Goal: Task Accomplishment & Management: Use online tool/utility

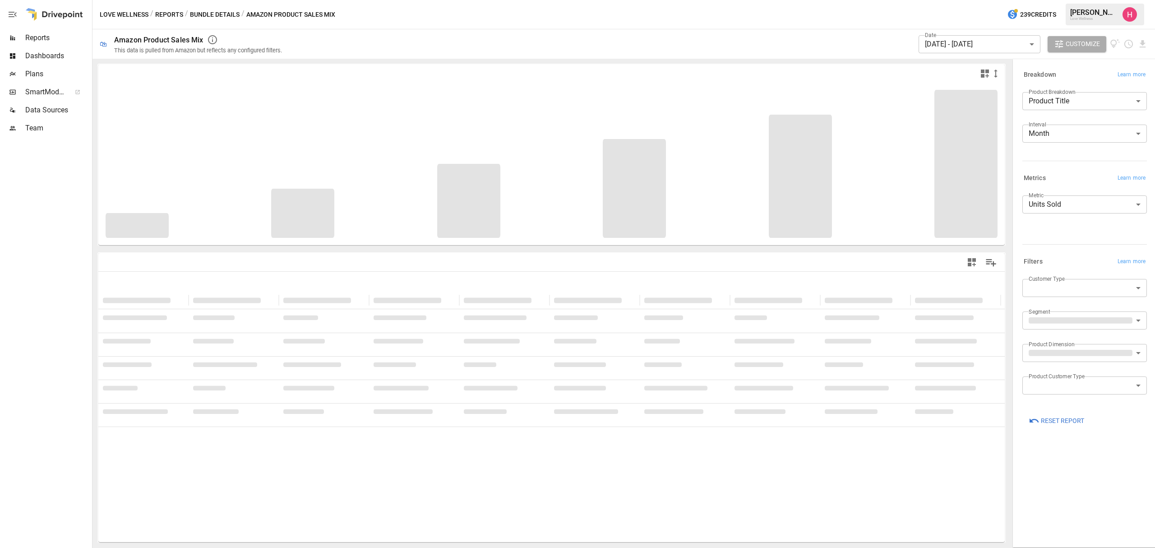
click at [172, 15] on button "Reports" at bounding box center [169, 14] width 28 height 11
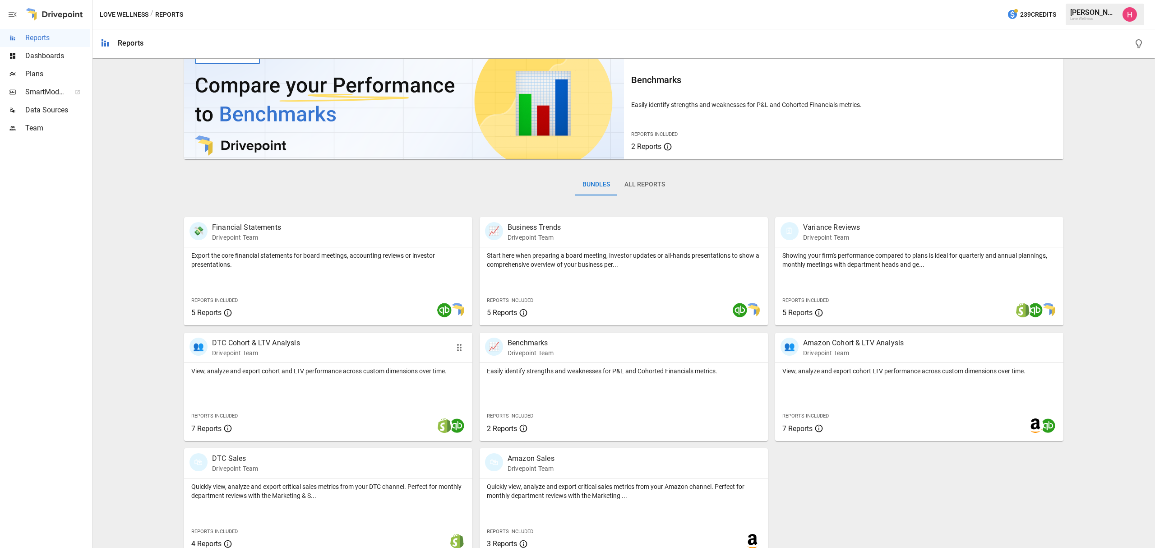
scroll to position [36, 0]
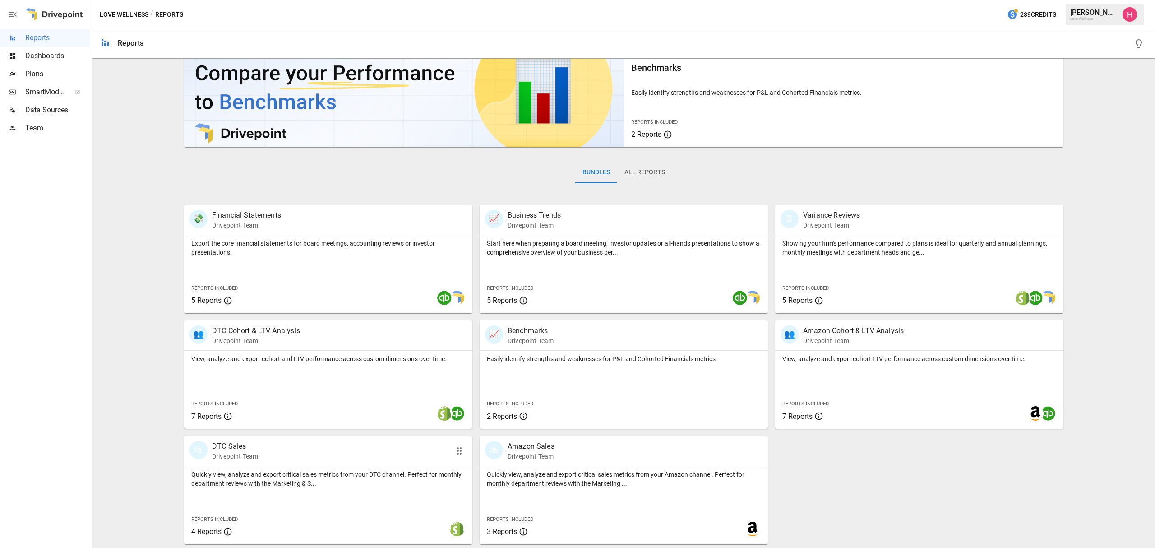
click at [237, 465] on div "🛍 DTC Sales Drivepoint Team" at bounding box center [328, 451] width 288 height 30
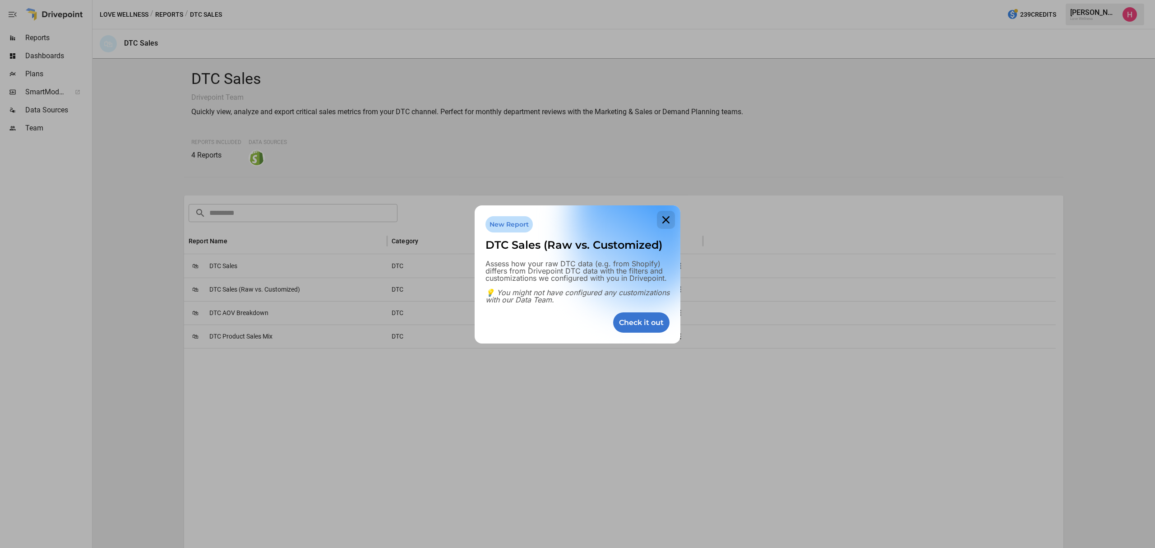
click at [665, 217] on icon at bounding box center [666, 220] width 18 height 18
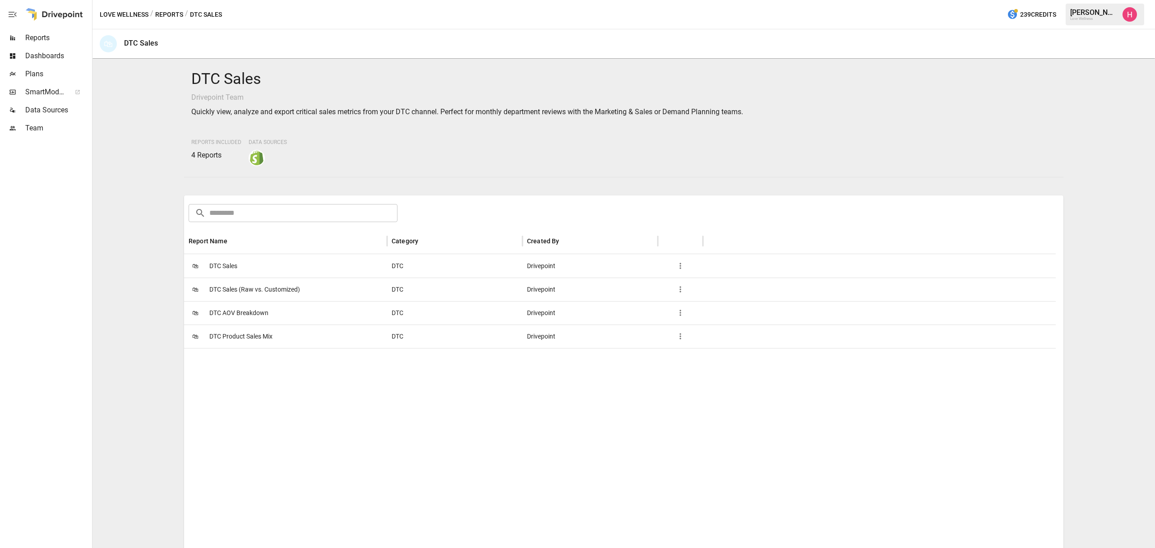
click at [231, 338] on span "DTC Product Sales Mix" at bounding box center [240, 336] width 63 height 23
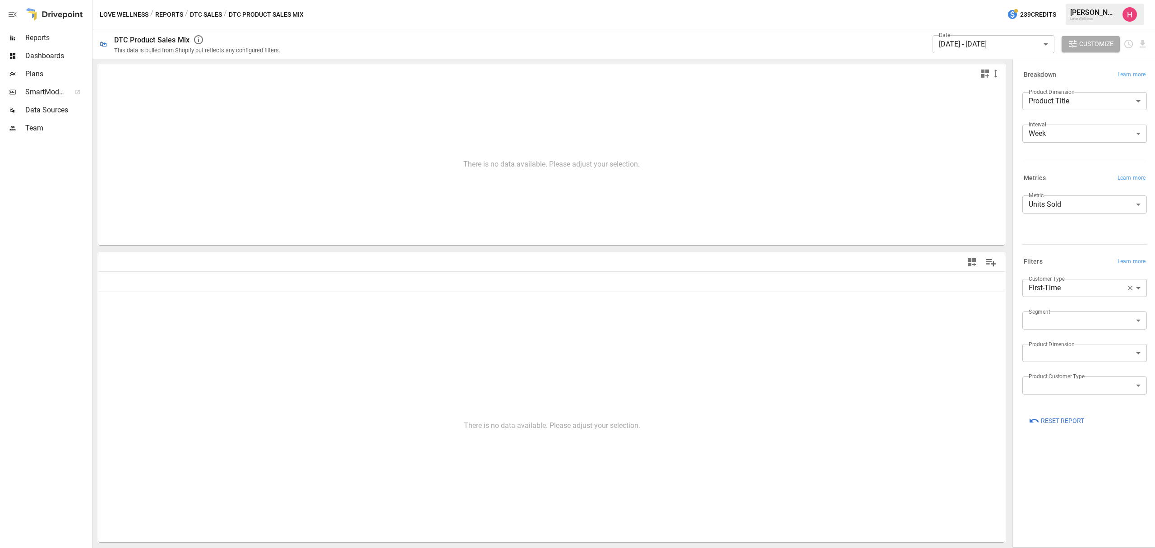
type input "**********"
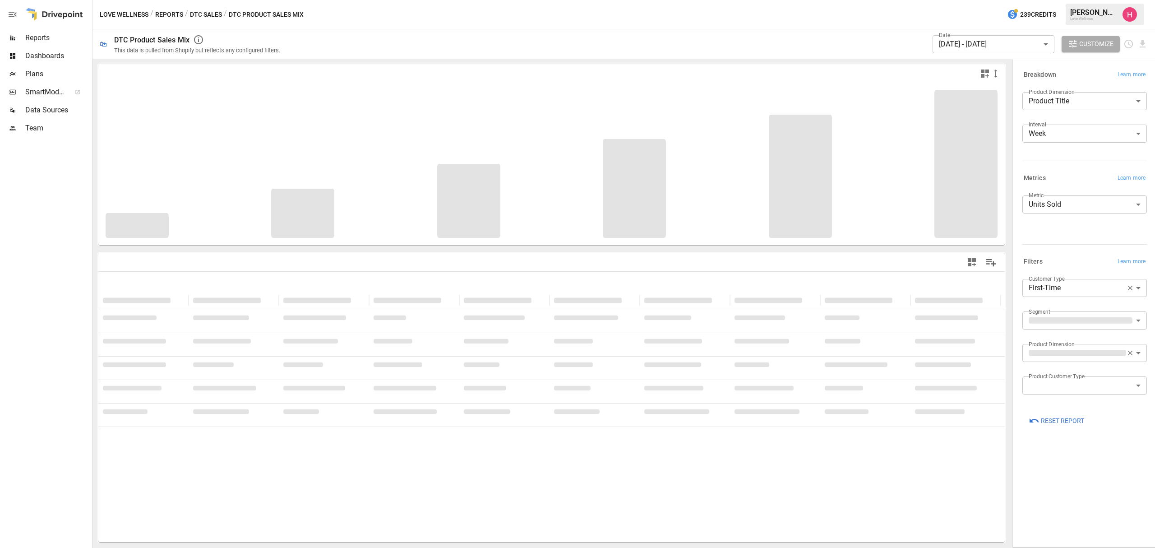
click at [963, 0] on body "**********" at bounding box center [577, 0] width 1155 height 0
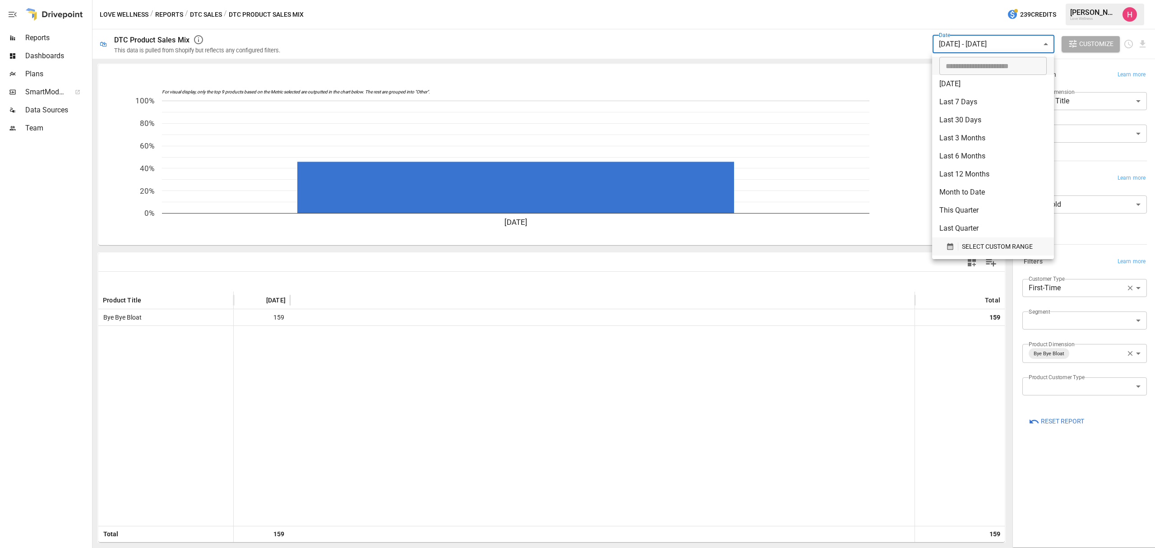
click at [977, 246] on span "SELECT CUSTOM RANGE" at bounding box center [997, 246] width 71 height 11
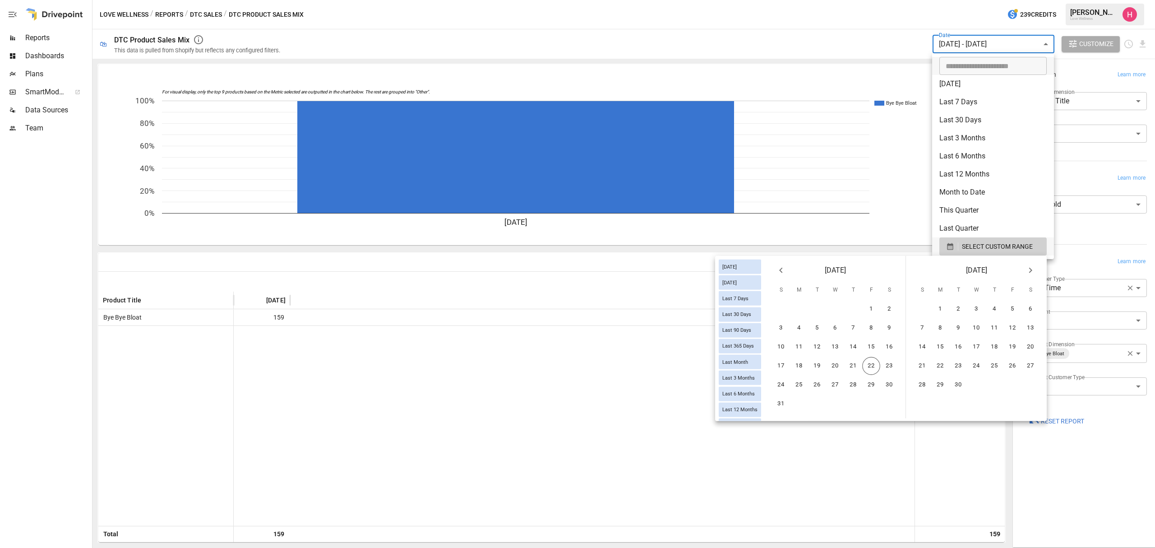
click at [778, 270] on icon "Previous month" at bounding box center [780, 270] width 11 height 11
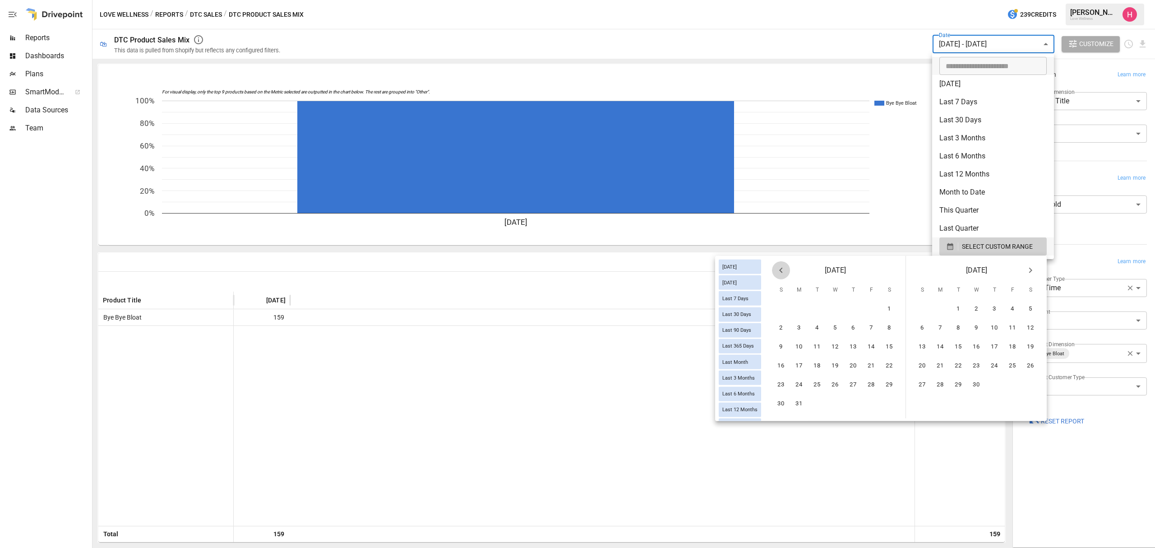
click at [778, 270] on icon "Previous month" at bounding box center [780, 270] width 11 height 11
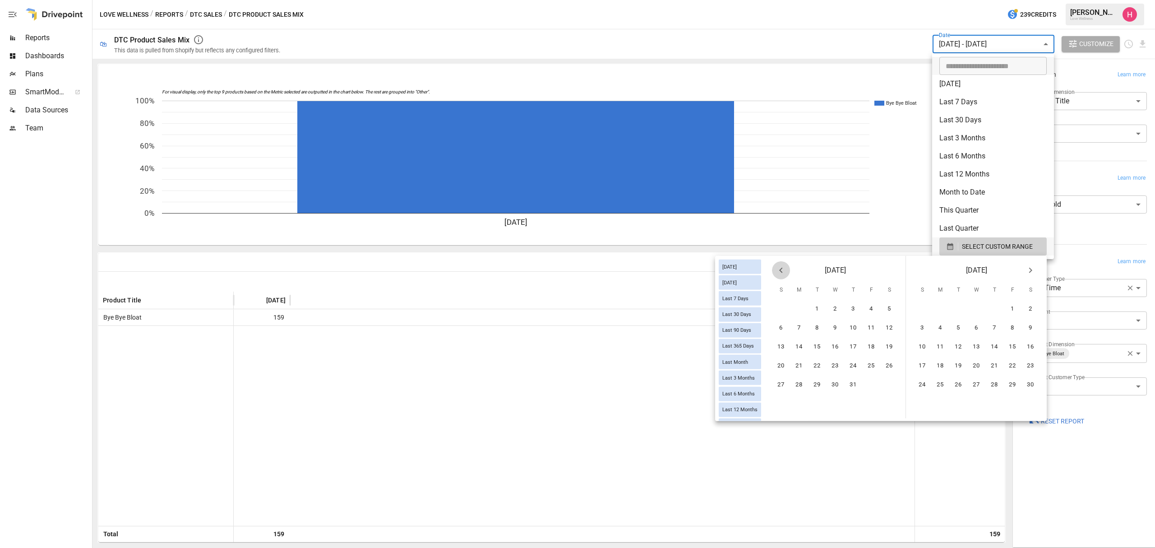
click at [778, 270] on icon "Previous month" at bounding box center [780, 270] width 11 height 11
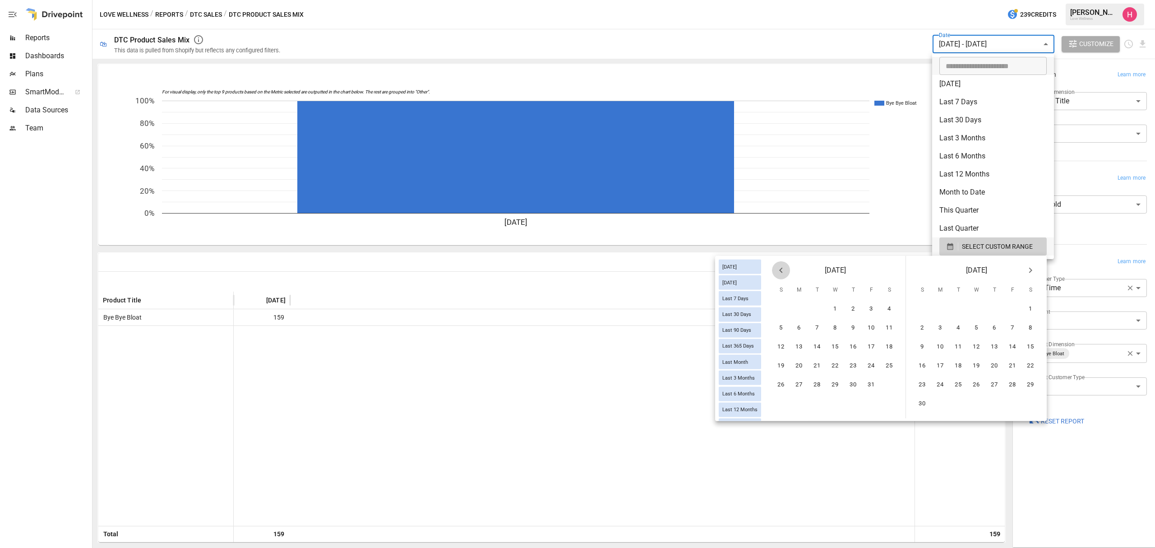
click at [778, 270] on icon "Previous month" at bounding box center [780, 270] width 11 height 11
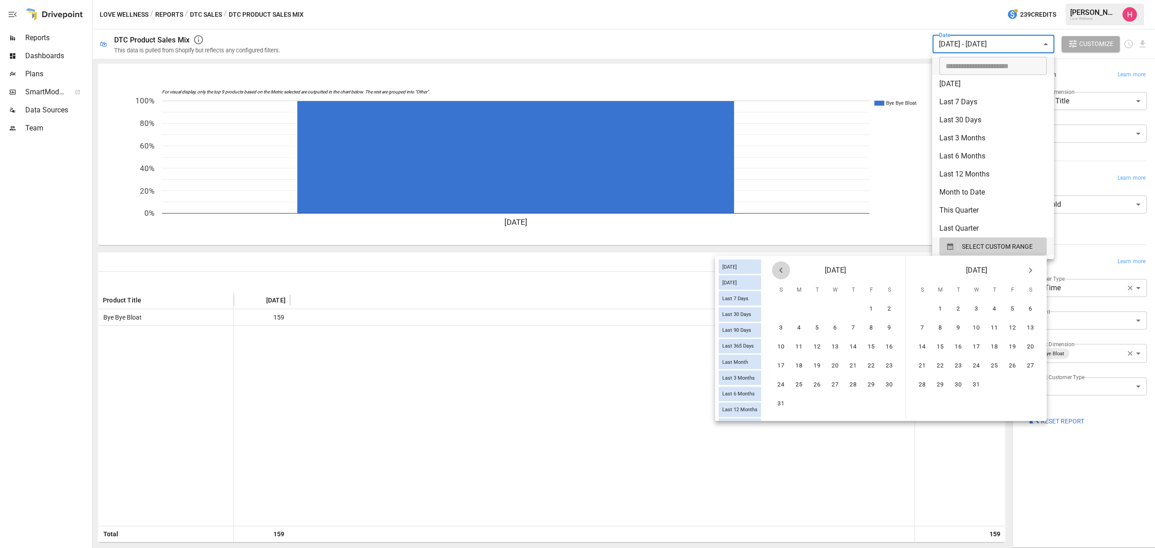
click at [778, 270] on icon "Previous month" at bounding box center [780, 270] width 11 height 11
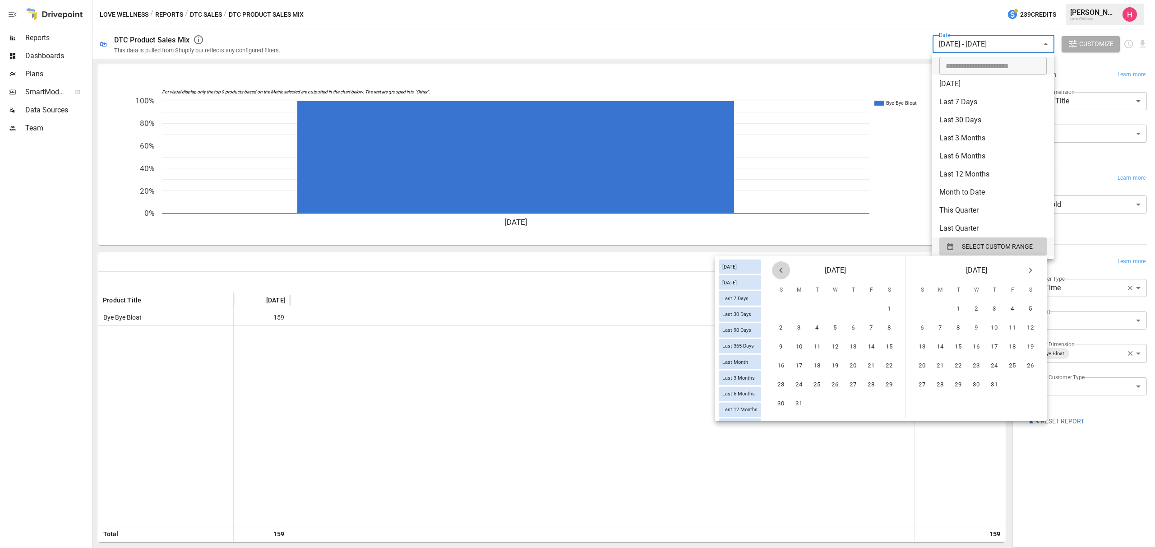
click at [778, 270] on icon "Previous month" at bounding box center [780, 270] width 11 height 11
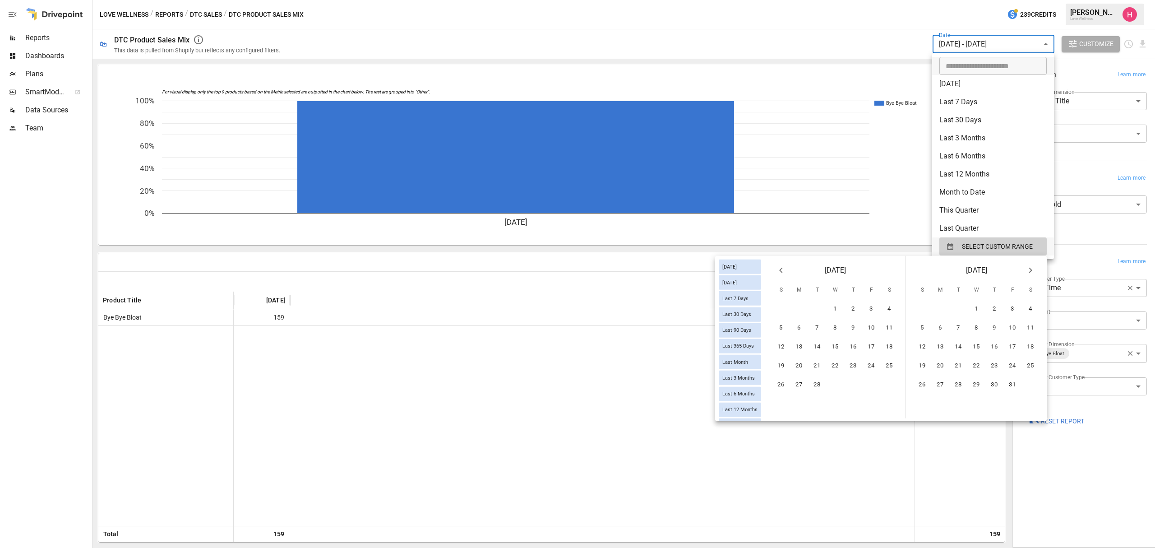
click at [778, 270] on icon "Previous month" at bounding box center [780, 270] width 11 height 11
click at [781, 312] on button "1" at bounding box center [781, 309] width 18 height 18
click at [1034, 268] on icon "Next month" at bounding box center [1030, 270] width 11 height 11
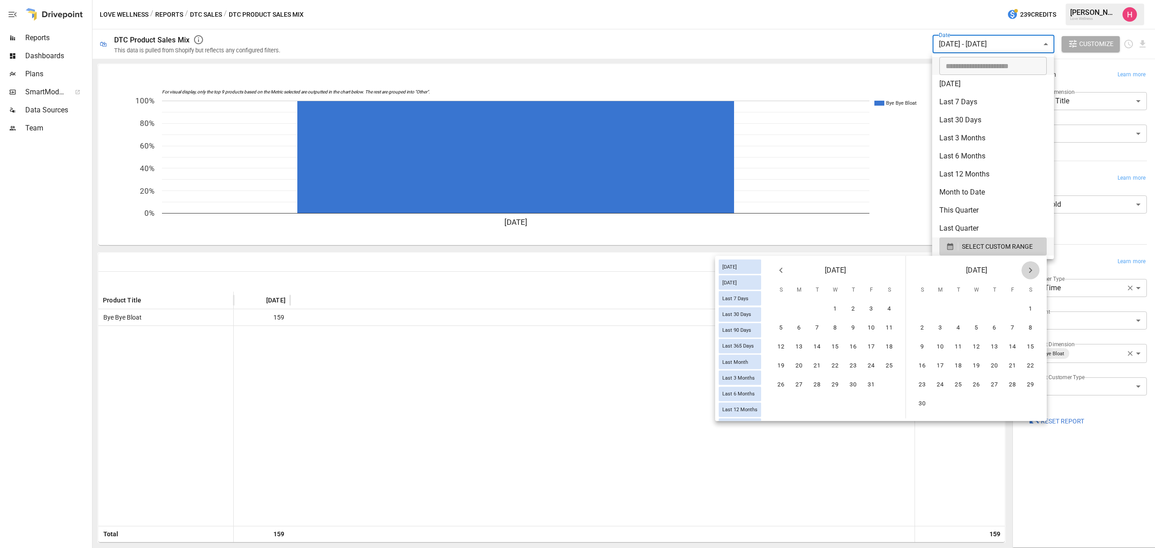
click at [1034, 268] on icon "Next month" at bounding box center [1030, 270] width 11 height 11
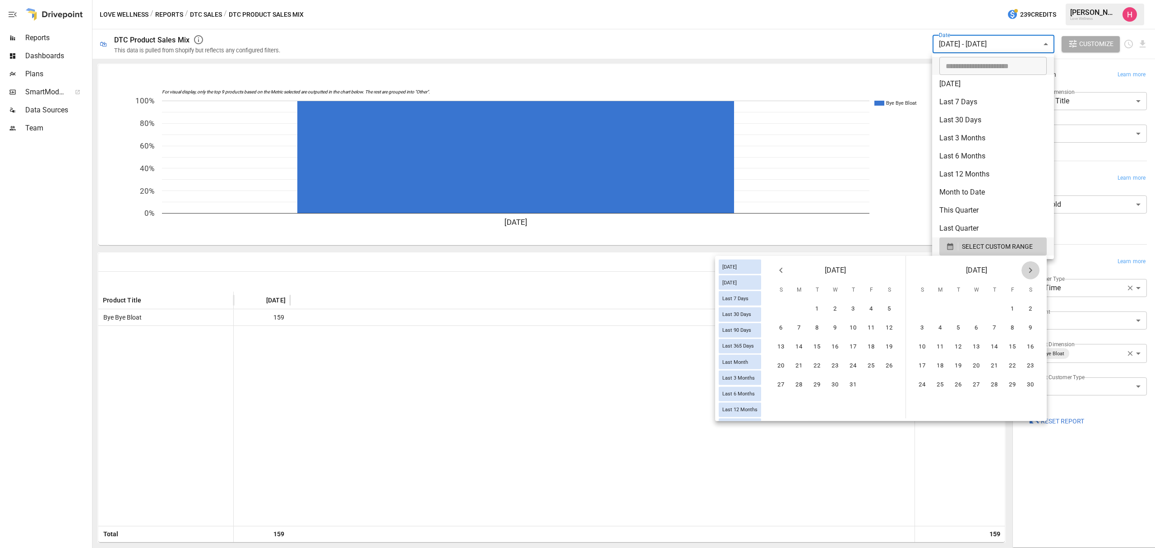
click at [1034, 268] on icon "Next month" at bounding box center [1030, 270] width 11 height 11
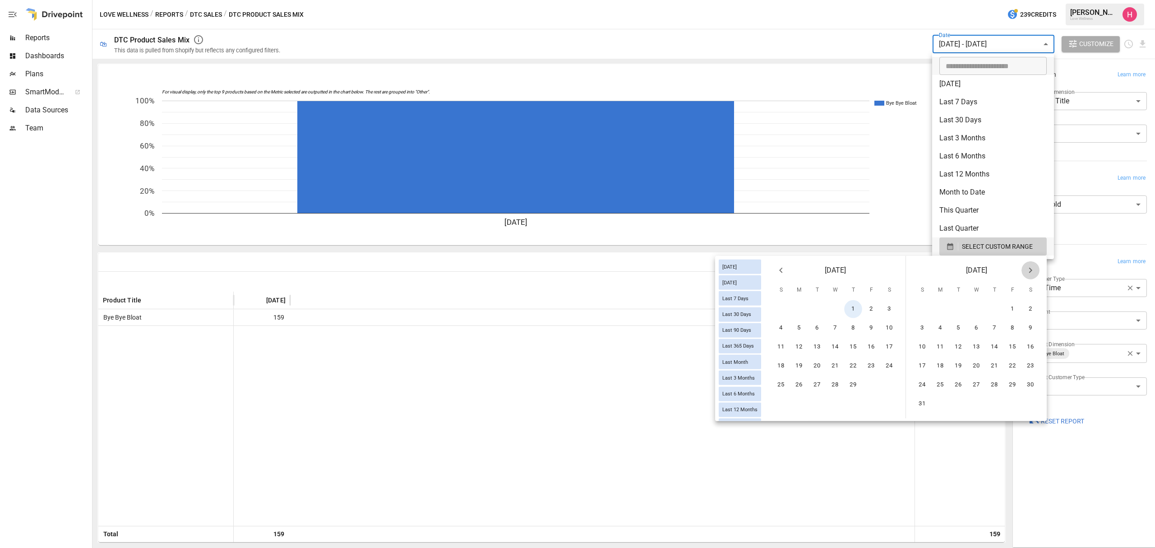
click at [1034, 268] on icon "Next month" at bounding box center [1030, 270] width 11 height 11
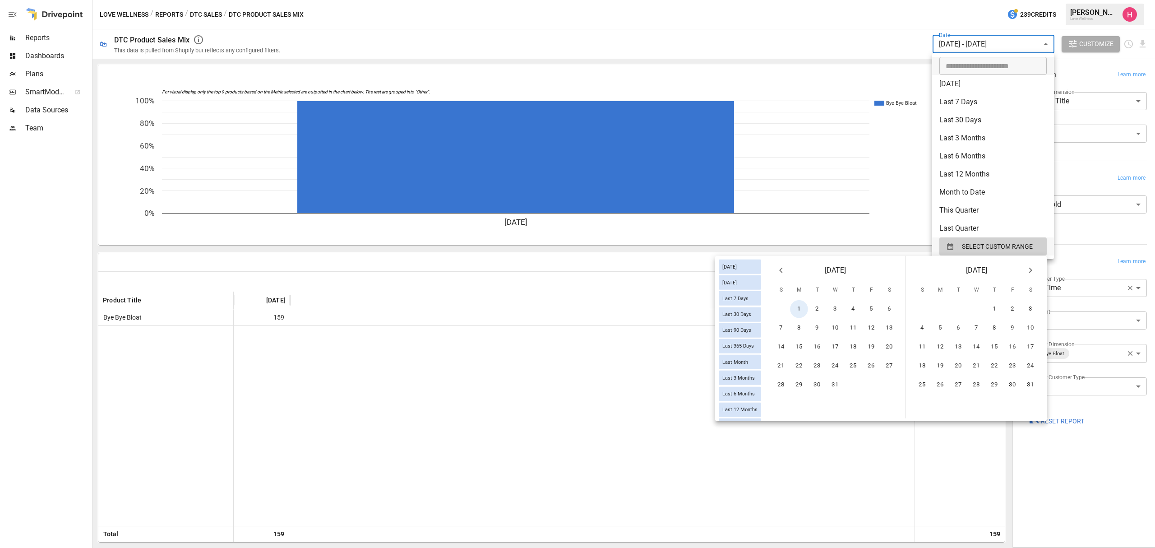
click at [1034, 268] on icon "Next month" at bounding box center [1030, 270] width 11 height 11
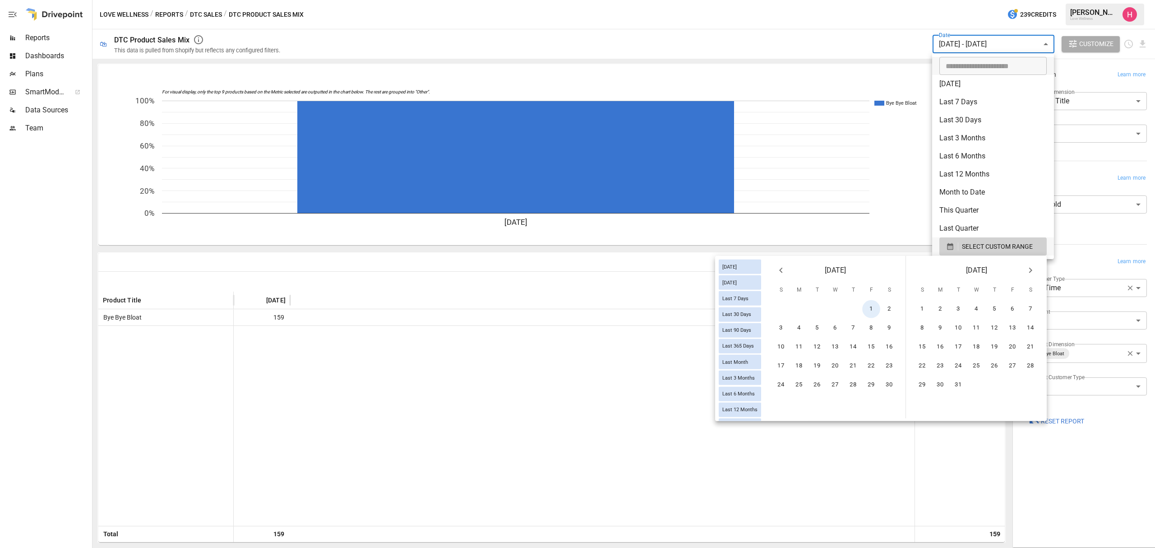
click at [1034, 268] on icon "Next month" at bounding box center [1030, 270] width 11 height 11
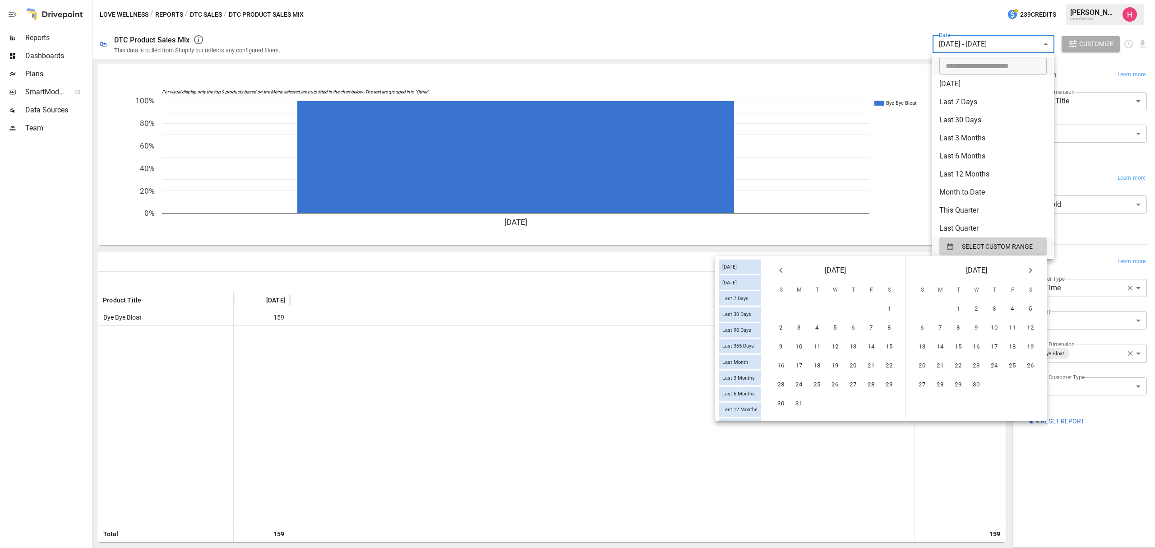
scroll to position [0, 5]
click at [1034, 268] on icon "Next month" at bounding box center [1030, 270] width 11 height 11
click at [1034, 269] on icon "Next month" at bounding box center [1030, 270] width 11 height 11
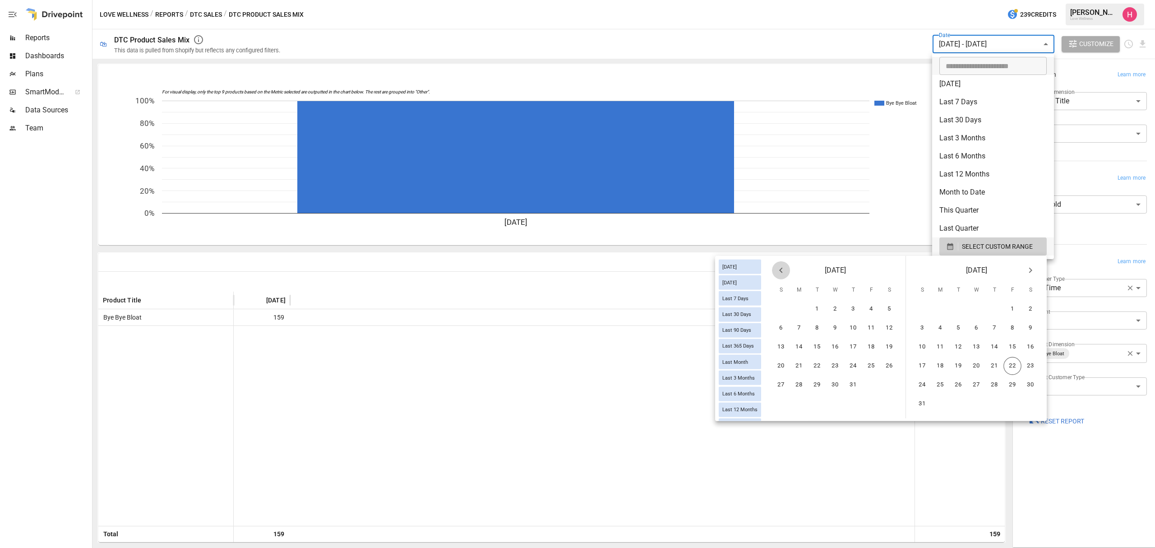
click at [778, 275] on button "Previous month" at bounding box center [781, 270] width 18 height 18
click at [801, 385] on button "30" at bounding box center [799, 385] width 18 height 18
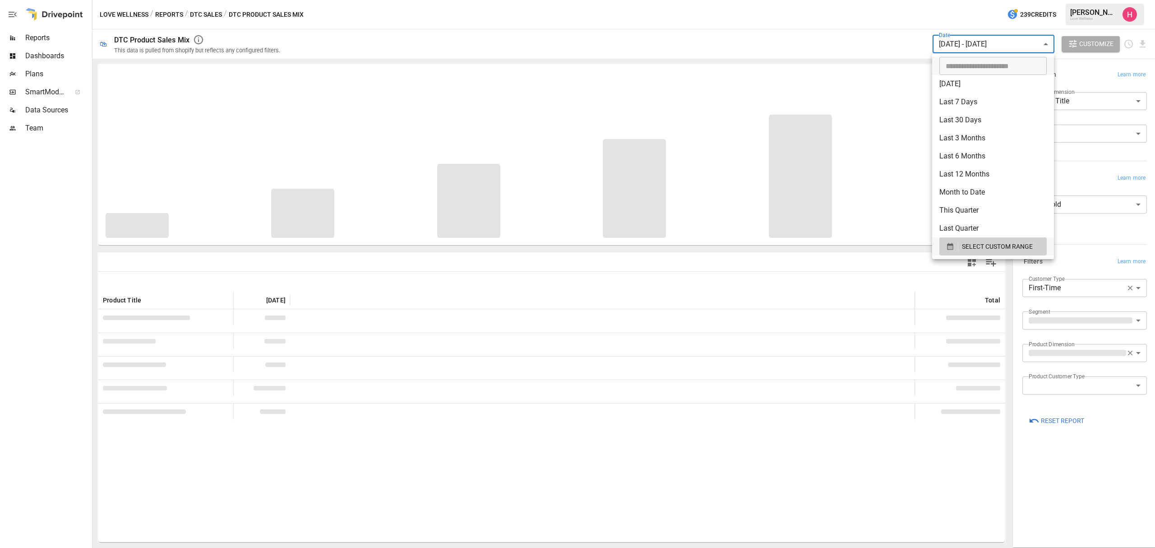
click at [787, 30] on div at bounding box center [577, 274] width 1155 height 548
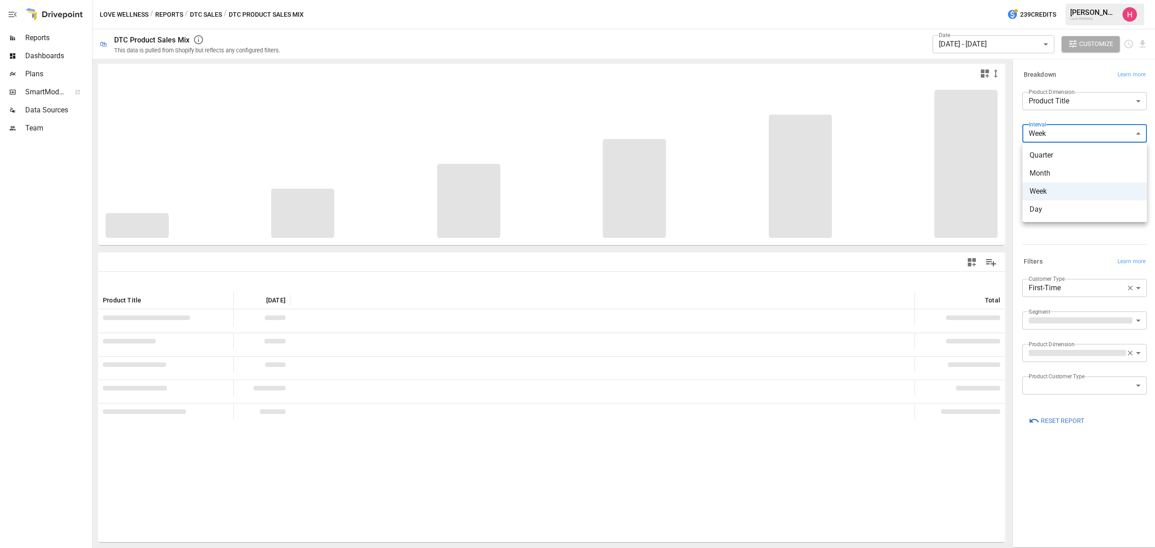
click at [1086, 0] on body "**********" at bounding box center [577, 0] width 1155 height 0
click at [1061, 174] on span "Month" at bounding box center [1084, 173] width 110 height 11
type input "*****"
click at [1126, 288] on icon "button" at bounding box center [1130, 288] width 8 height 8
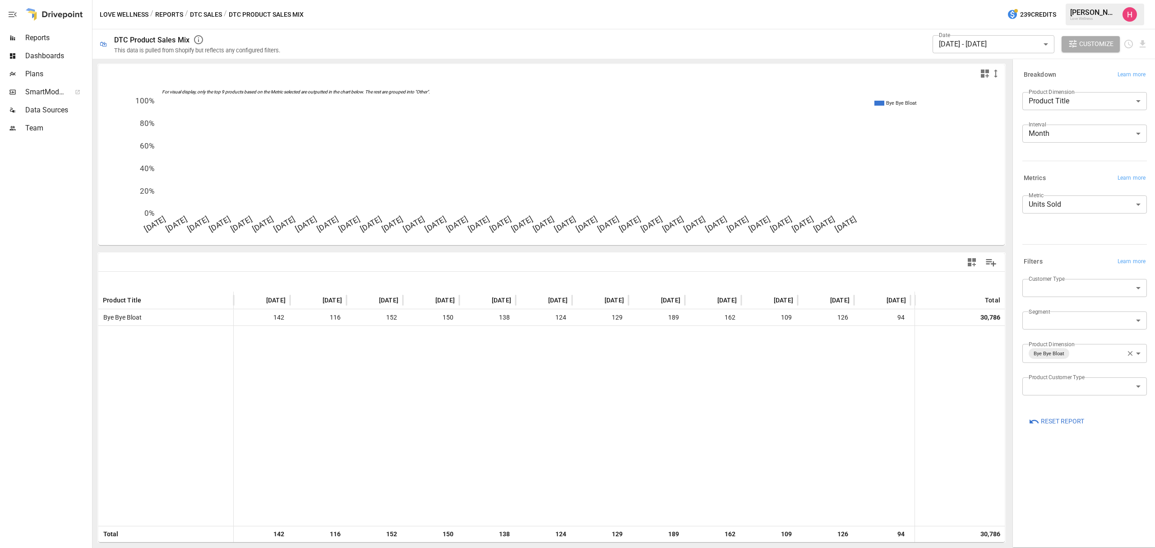
click at [1128, 354] on icon "button" at bounding box center [1130, 353] width 8 height 8
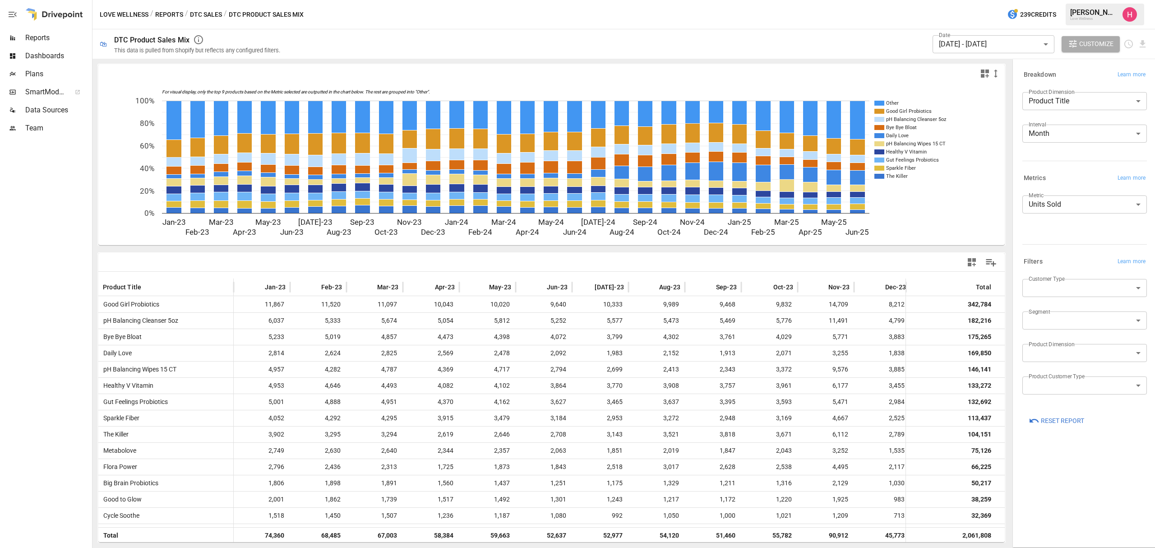
click at [1065, 0] on body "Reports Dashboards Plans SmartModel ™ Data Sources Team Love Wellness / Reports…" at bounding box center [577, 0] width 1155 height 0
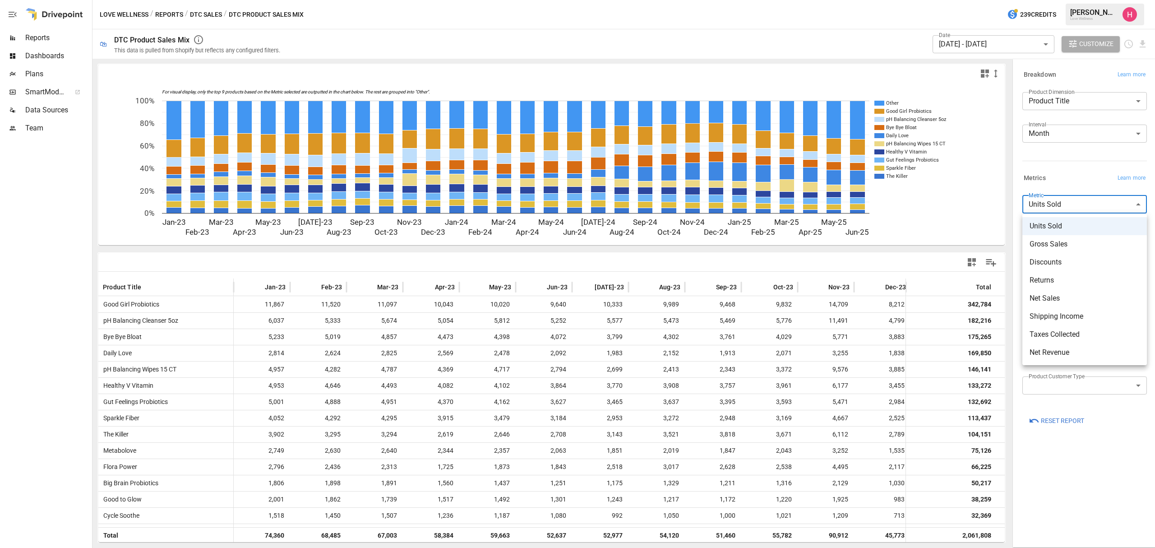
click at [1069, 296] on span "Net Sales" at bounding box center [1084, 298] width 110 height 11
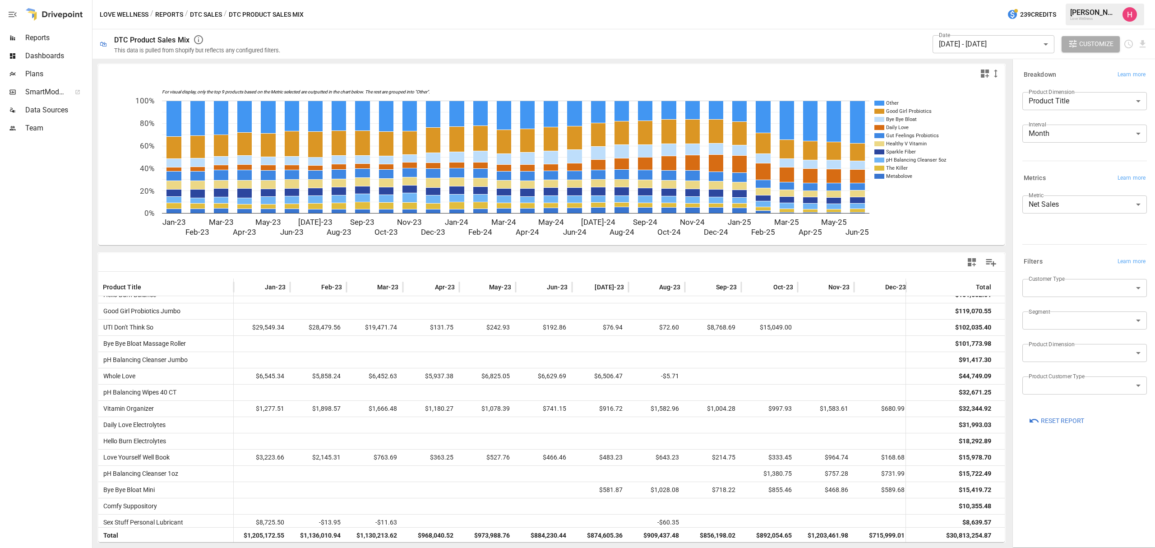
scroll to position [656, 0]
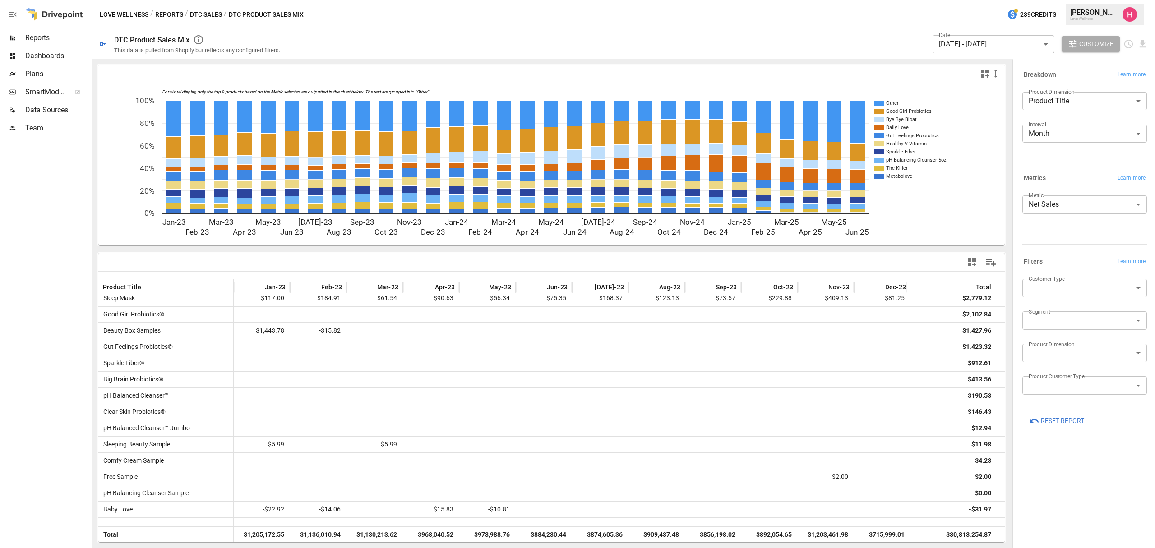
click at [1070, 0] on body "Reports Dashboards Plans SmartModel ™ Data Sources Team Love Wellness / Reports…" at bounding box center [577, 0] width 1155 height 0
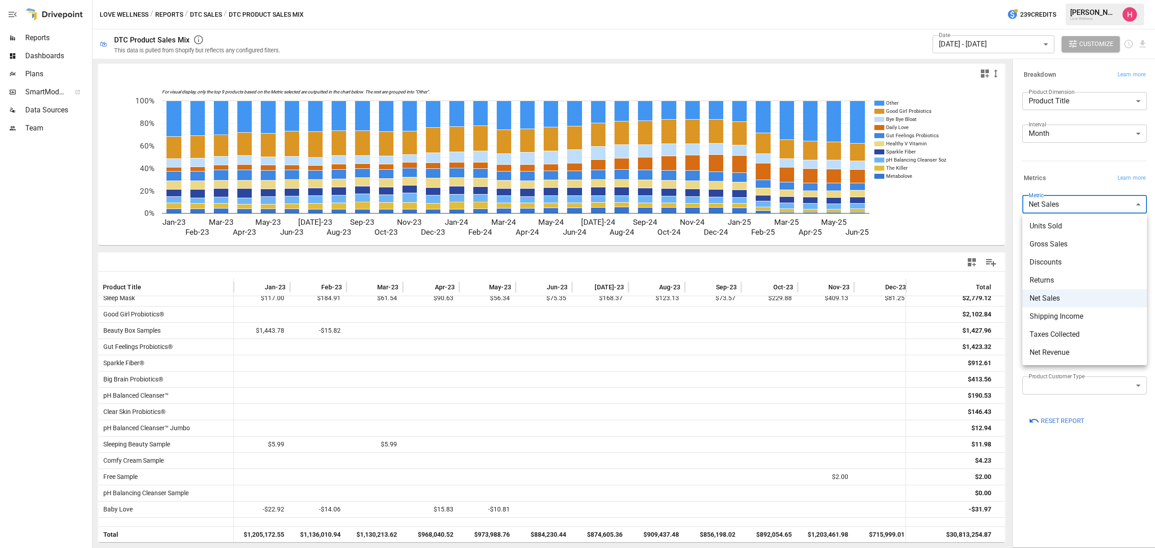
click at [1078, 185] on div at bounding box center [577, 274] width 1155 height 548
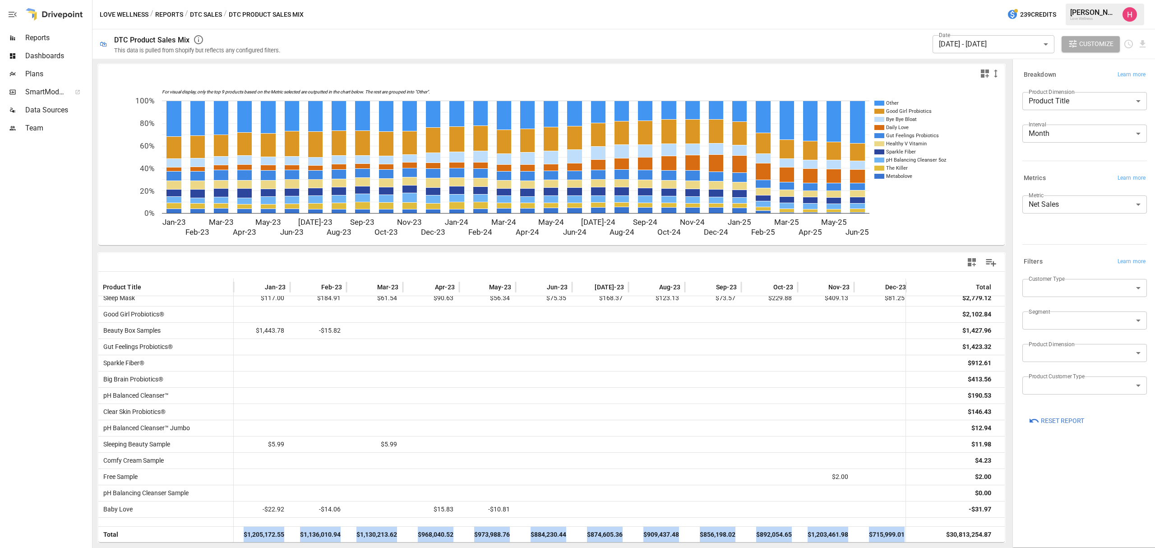
drag, startPoint x: 243, startPoint y: 534, endPoint x: 906, endPoint y: 544, distance: 663.6
click at [906, 544] on div "For visual display, only the top 9 products based on the Metric selected are ou…" at bounding box center [551, 303] width 918 height 489
copy div "$1,205,172.55 $1,136,010.94 $1,130,213.62 $968,040.52 $973,988.76 $884,230.44 $…"
click at [287, 533] on div "$1,205,172.55" at bounding box center [262, 534] width 56 height 16
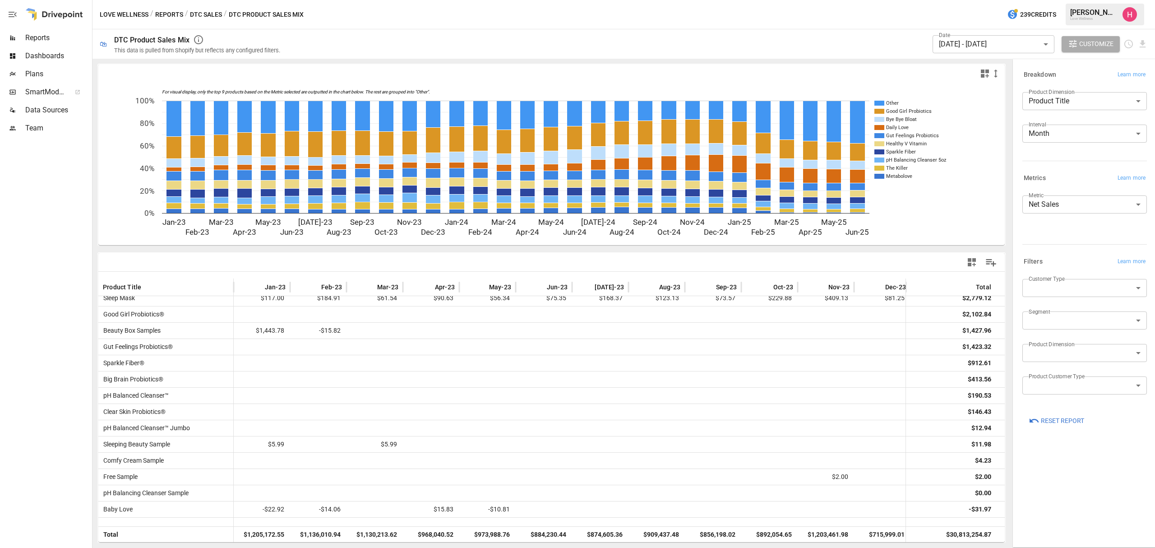
click at [1085, 0] on body "Reports Dashboards Plans SmartModel ™ Data Sources Team Love Wellness / Reports…" at bounding box center [577, 0] width 1155 height 0
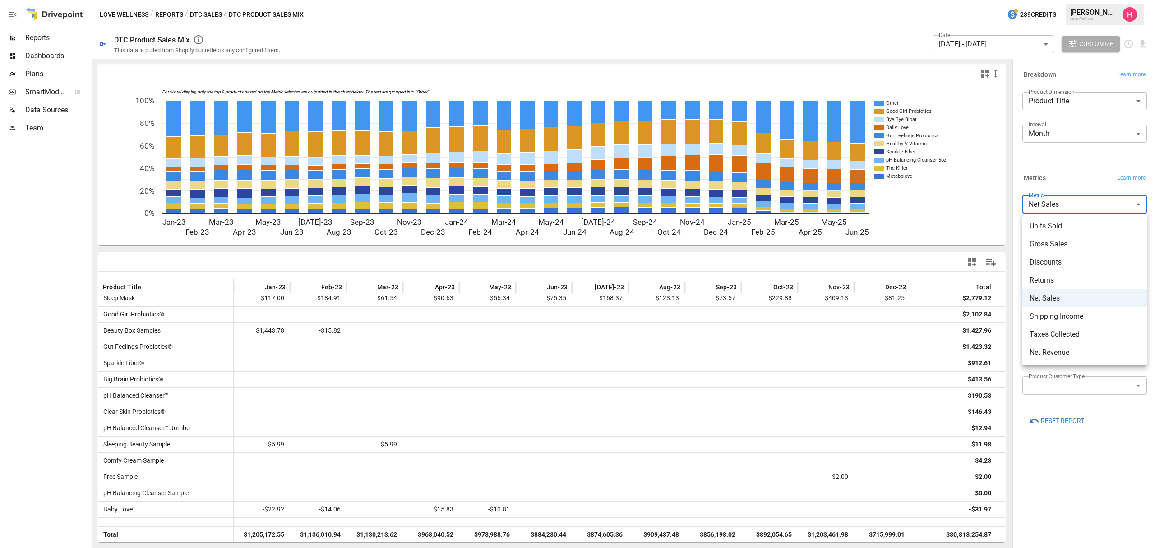
click at [1086, 319] on span "Shipping Income" at bounding box center [1084, 316] width 110 height 11
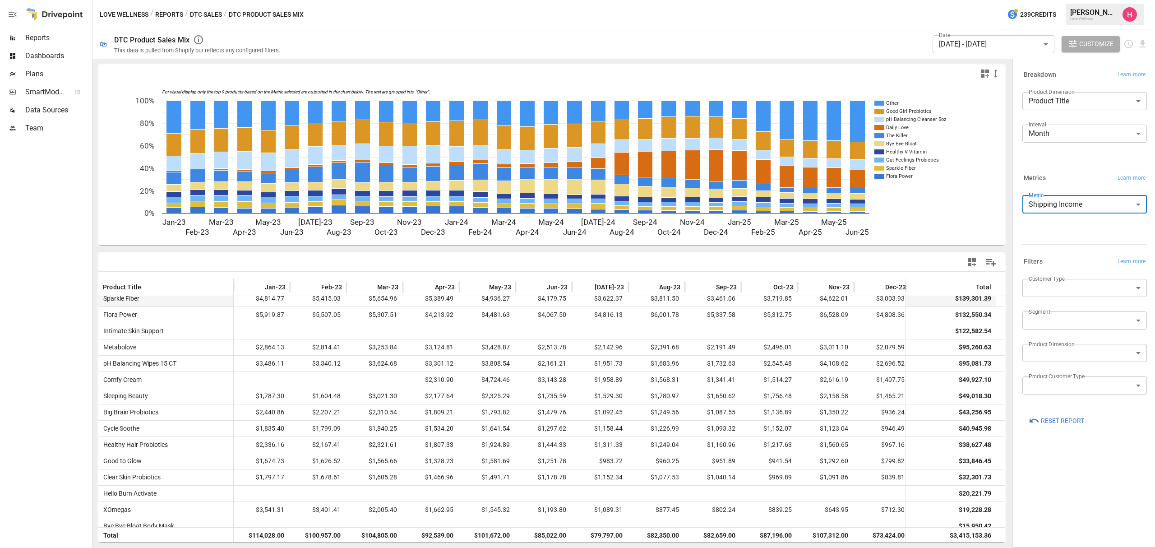
scroll to position [120, 0]
click at [1120, 0] on body "Reports Dashboards Plans SmartModel ™ Data Sources Team Love Wellness / Reports…" at bounding box center [577, 0] width 1155 height 0
drag, startPoint x: 1058, startPoint y: 298, endPoint x: 1135, endPoint y: 293, distance: 77.3
click at [1057, 298] on span "Net Sales" at bounding box center [1084, 298] width 110 height 11
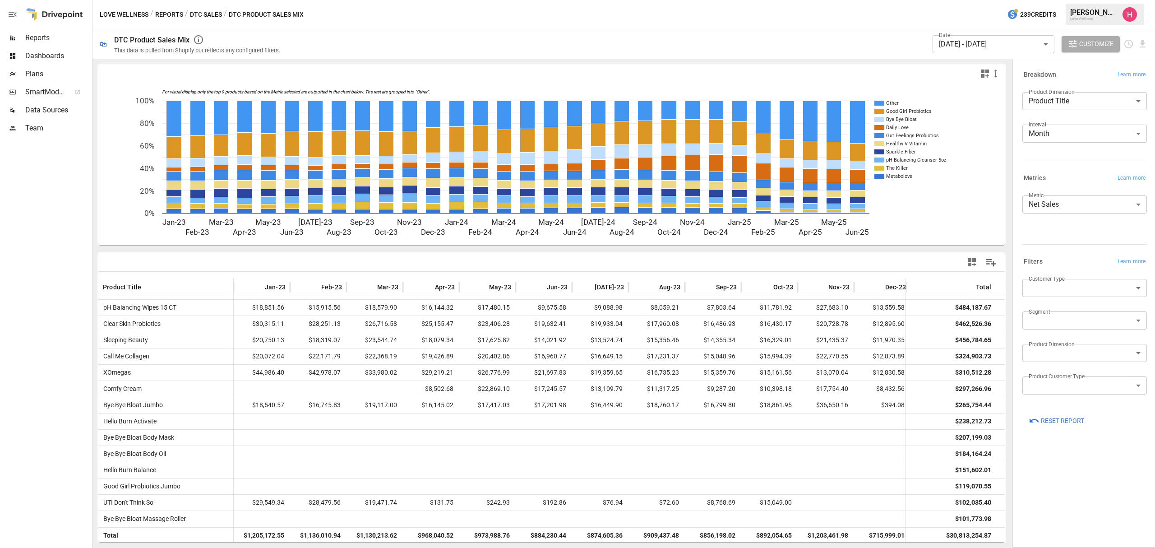
scroll to position [656, 0]
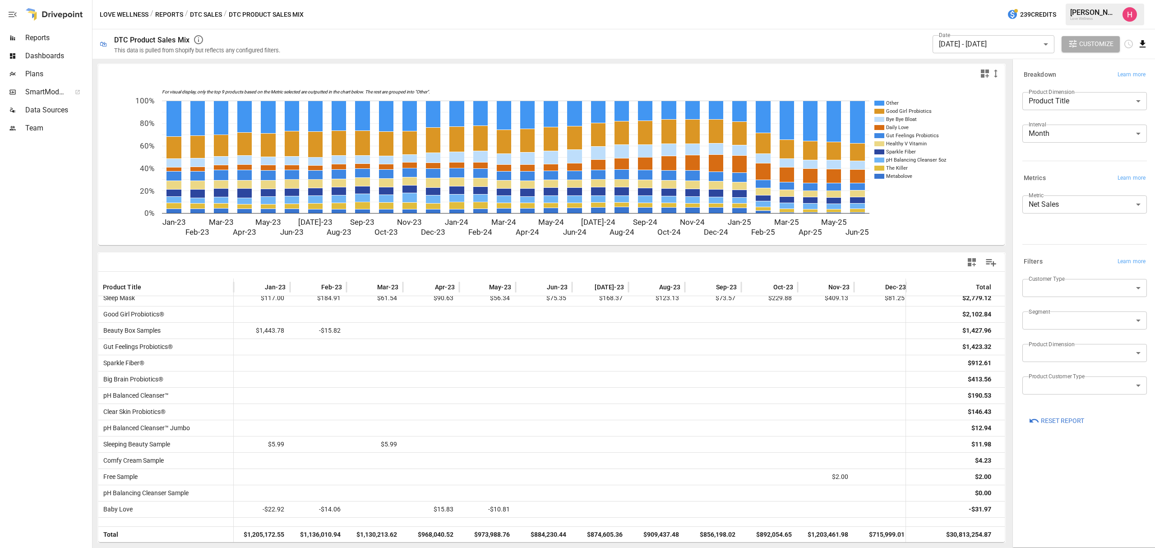
click at [1146, 44] on icon "Download report" at bounding box center [1142, 44] width 10 height 10
click at [1112, 80] on li "Download as CSV" at bounding box center [1112, 80] width 72 height 18
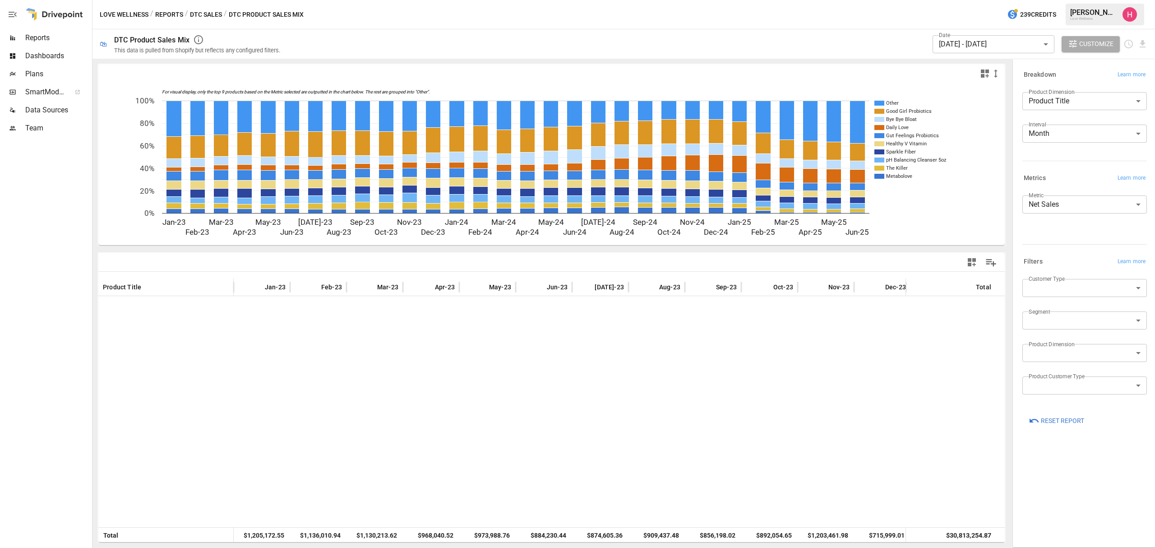
scroll to position [421, 0]
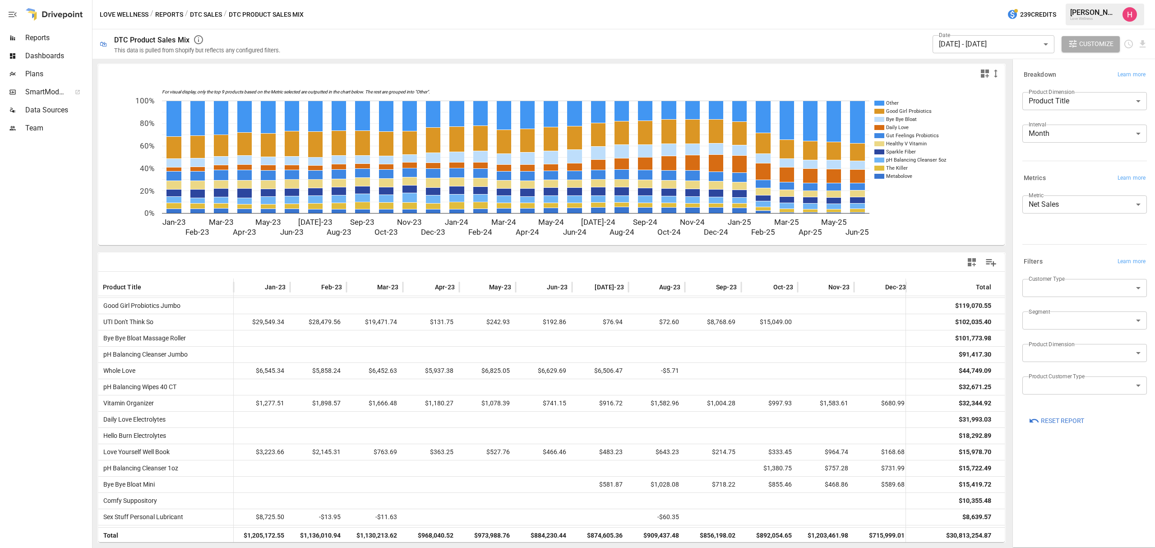
click at [1089, 193] on div "Metric Net Sales ********* ​" at bounding box center [1083, 216] width 128 height 49
click at [1084, 0] on body "Reports Dashboards Plans SmartModel ™ Data Sources Team Love Wellness / Reports…" at bounding box center [577, 0] width 1155 height 0
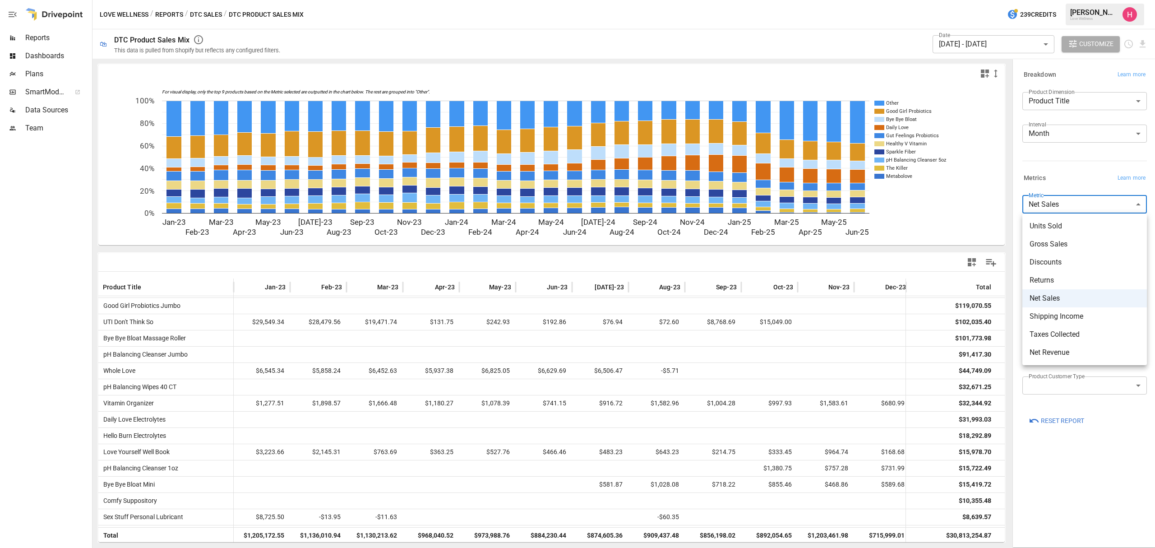
click at [1058, 227] on span "Units Sold" at bounding box center [1084, 226] width 110 height 11
type input "**********"
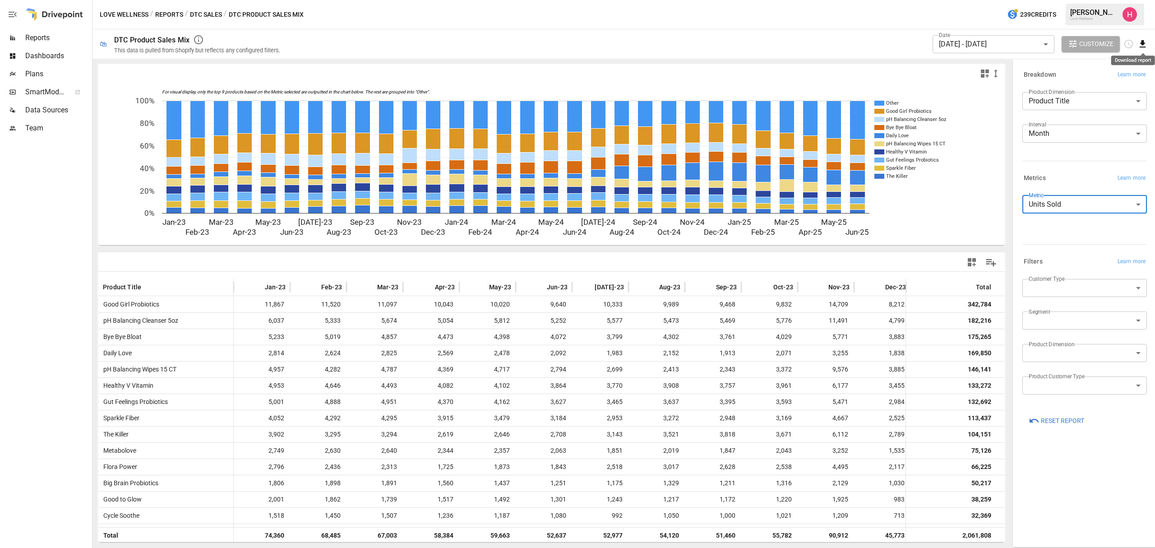
click at [1139, 48] on icon "Download report" at bounding box center [1142, 44] width 10 height 10
click at [1125, 83] on li "Download as CSV" at bounding box center [1112, 80] width 72 height 18
